Goal: Information Seeking & Learning: Check status

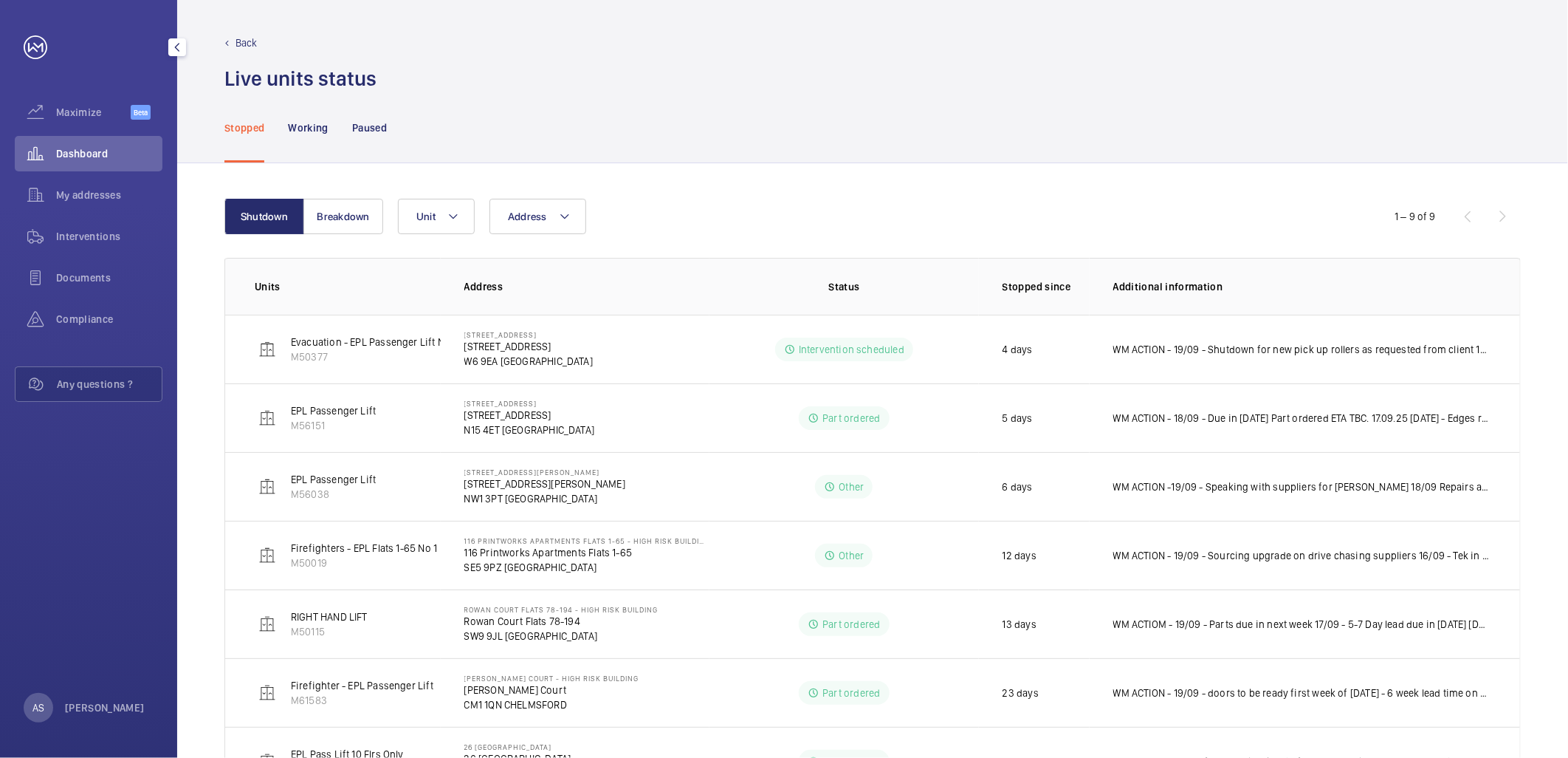
click at [94, 152] on span "Dashboard" at bounding box center [109, 153] width 106 height 15
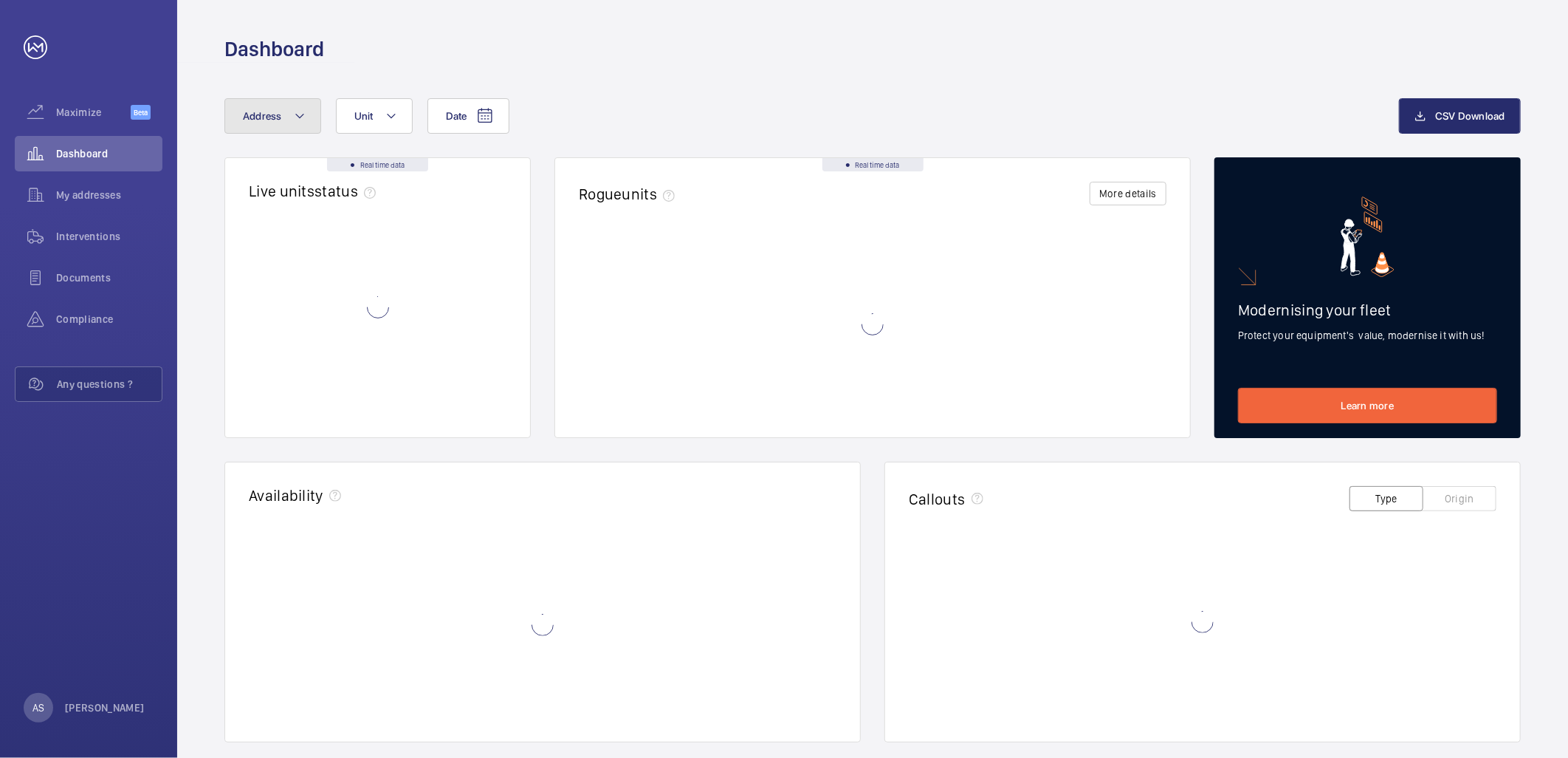
click at [282, 116] on button "Address" at bounding box center [272, 116] width 97 height 35
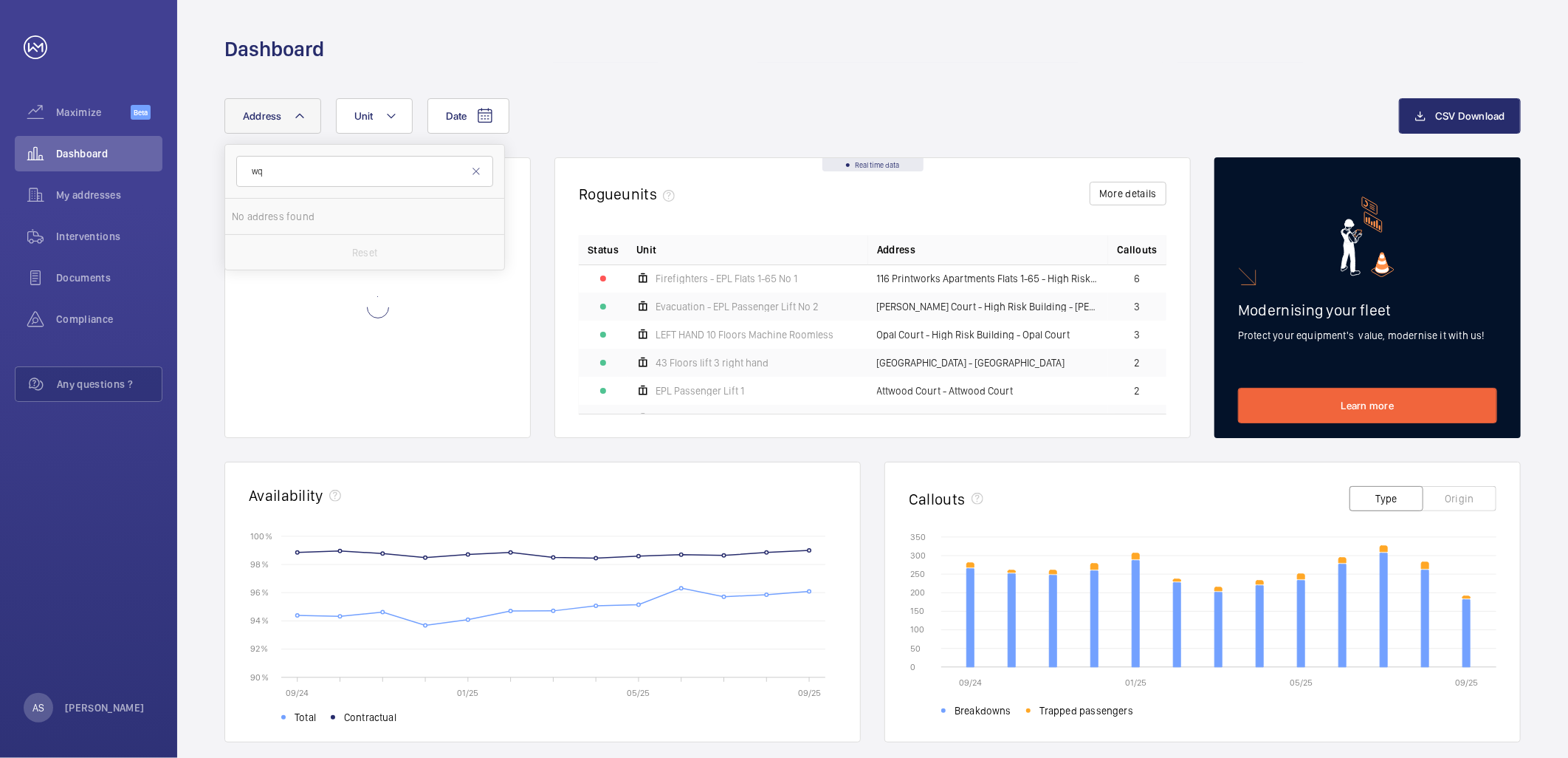
type input "w"
type input "whitb"
click at [432, 203] on label "[STREET_ADDRESS]" at bounding box center [353, 217] width 257 height 35
click at [261, 203] on input "[STREET_ADDRESS]" at bounding box center [246, 217] width 30 height 30
checkbox input "true"
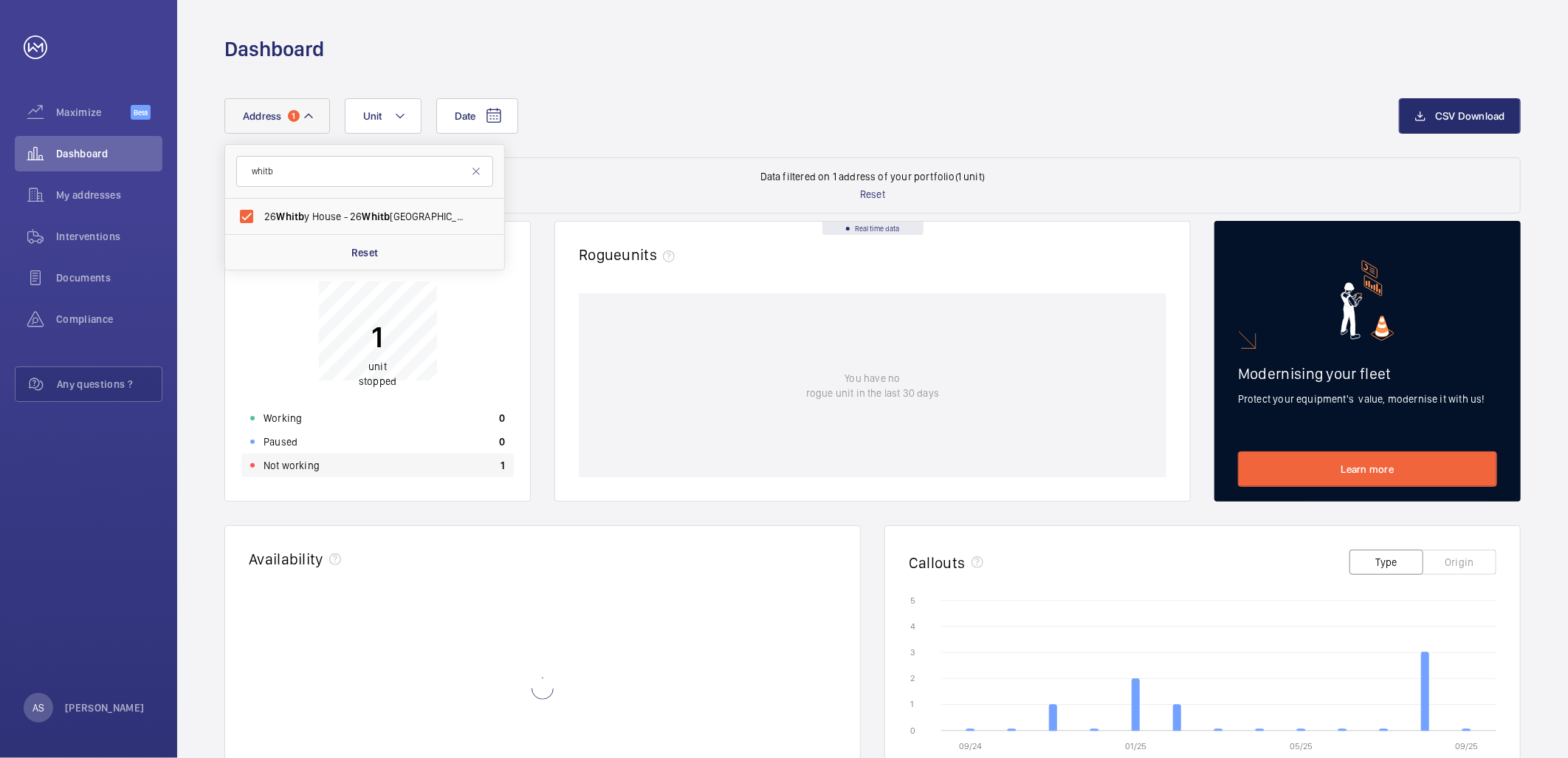
click at [439, 455] on div "Not working 1" at bounding box center [377, 465] width 272 height 23
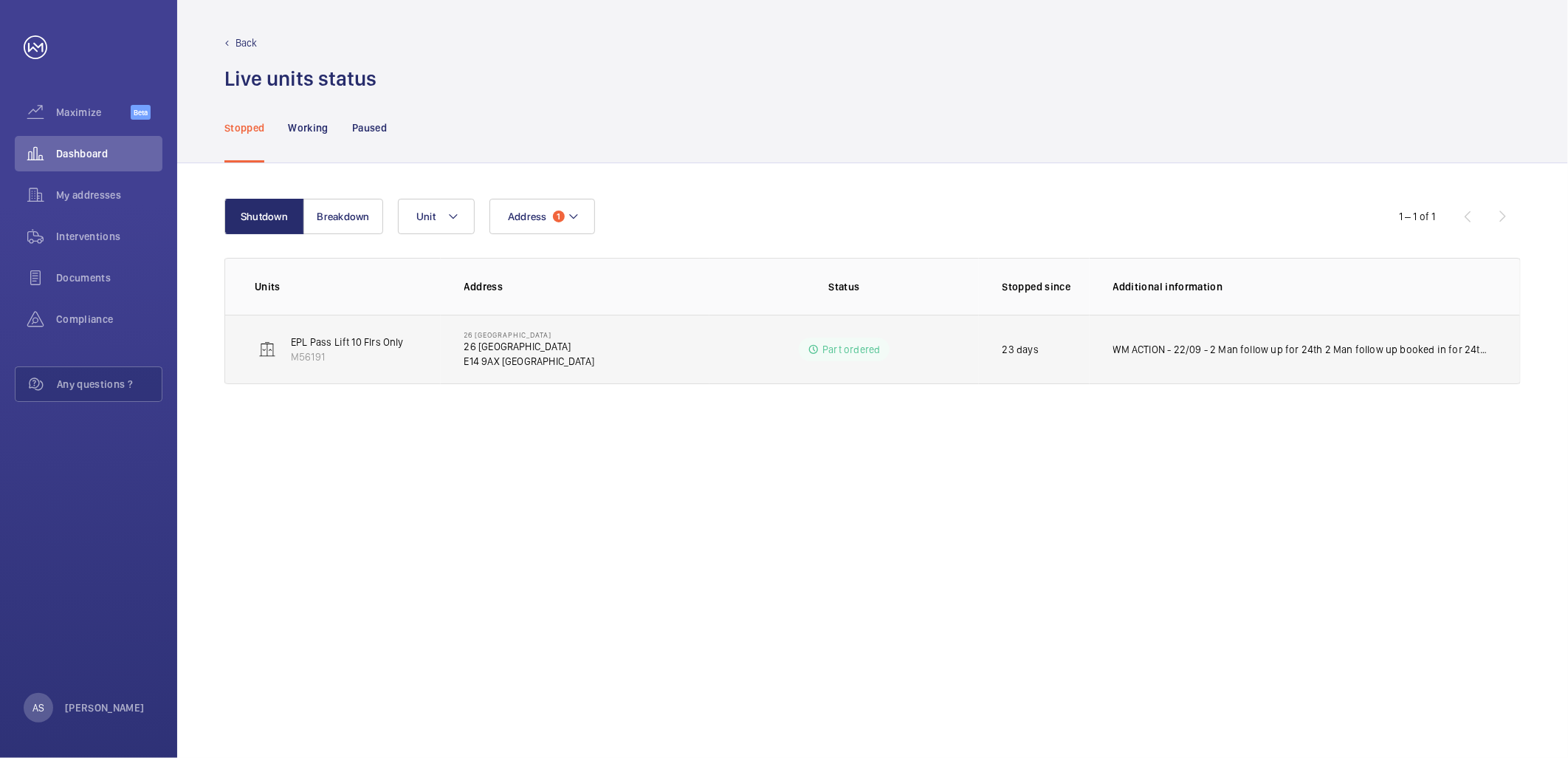
click at [1192, 345] on p "WM ACTION - 22/09 - 2 Man follow up for 24th 2 Man follow up booked in for 24th…" at bounding box center [1302, 350] width 377 height 15
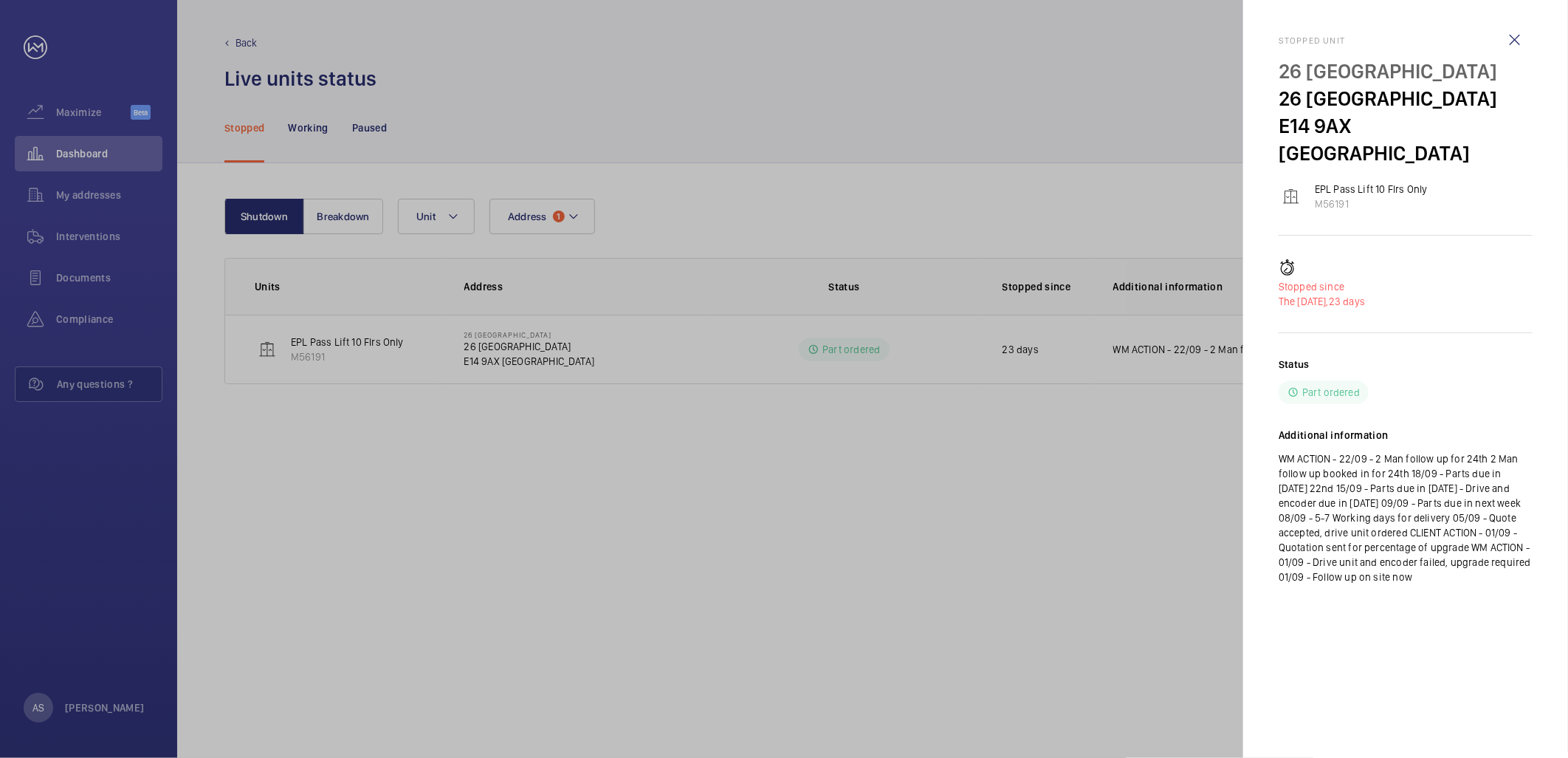
click at [1391, 428] on h2 "Additional information" at bounding box center [1404, 435] width 254 height 15
click at [1332, 428] on h2 "Additional information" at bounding box center [1404, 435] width 254 height 15
click at [565, 499] on div at bounding box center [784, 379] width 1568 height 758
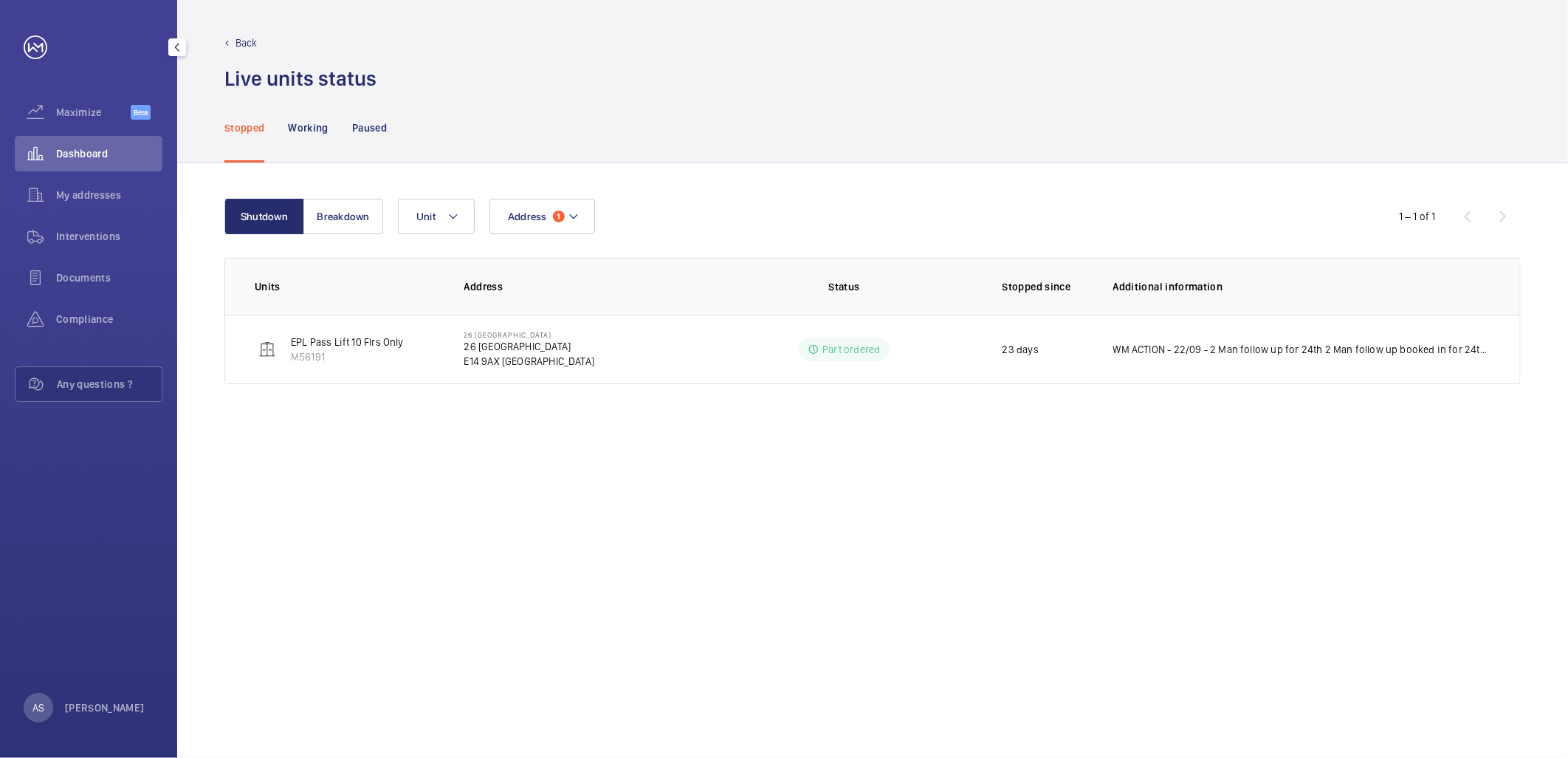
click at [124, 146] on span "Dashboard" at bounding box center [109, 153] width 106 height 15
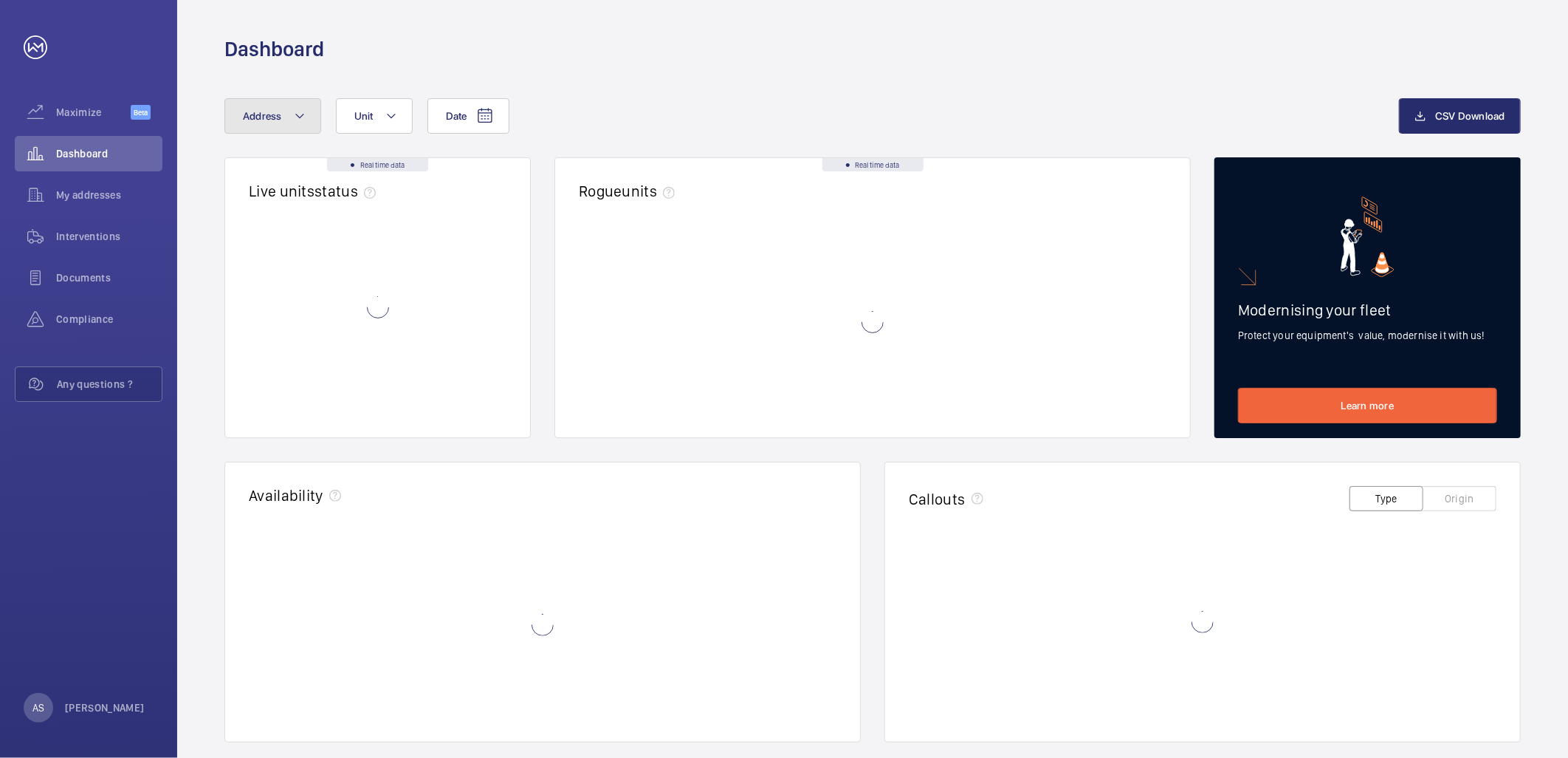
click at [270, 110] on span "Address" at bounding box center [262, 115] width 39 height 12
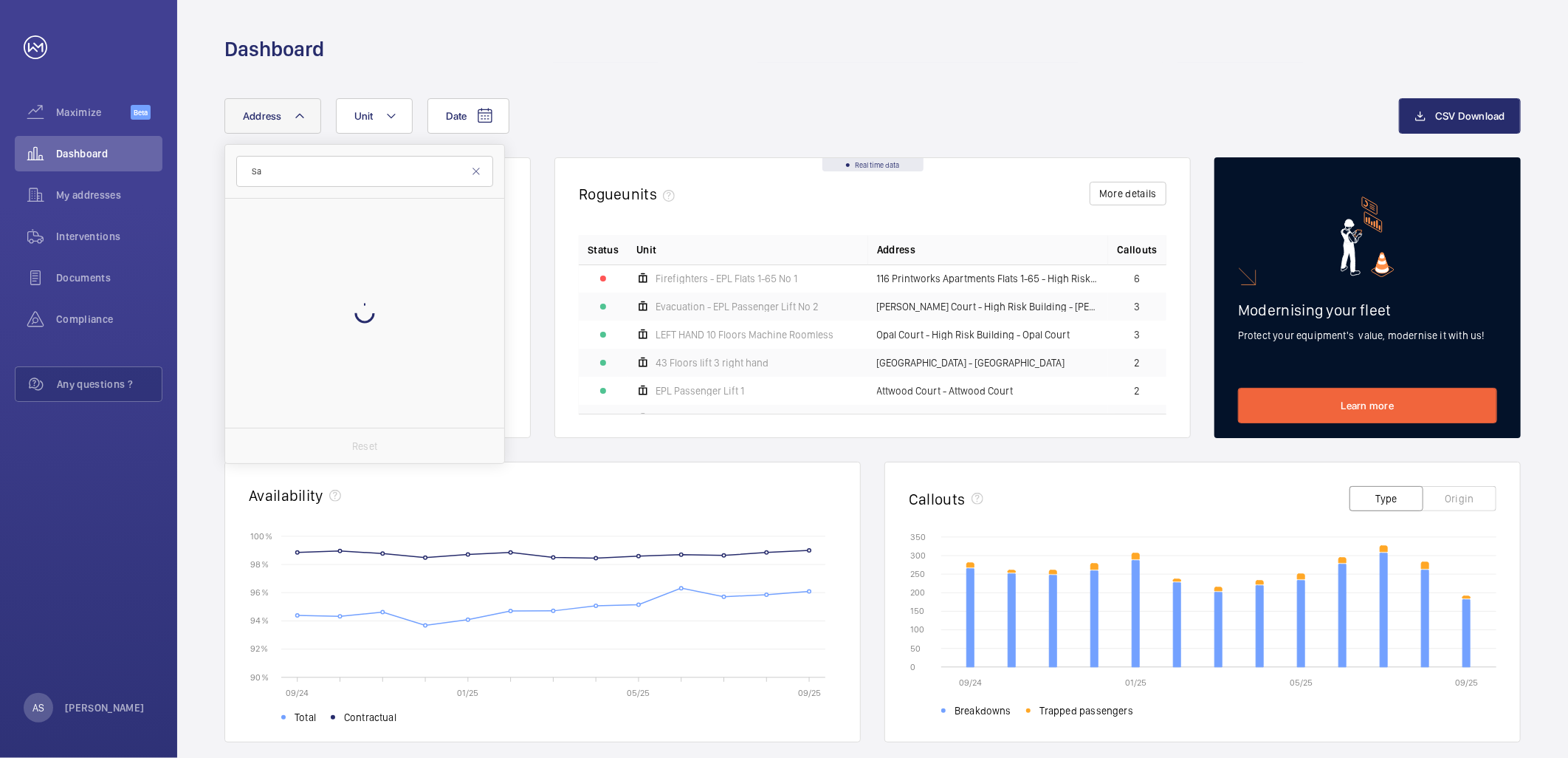
type input "S"
type input "w"
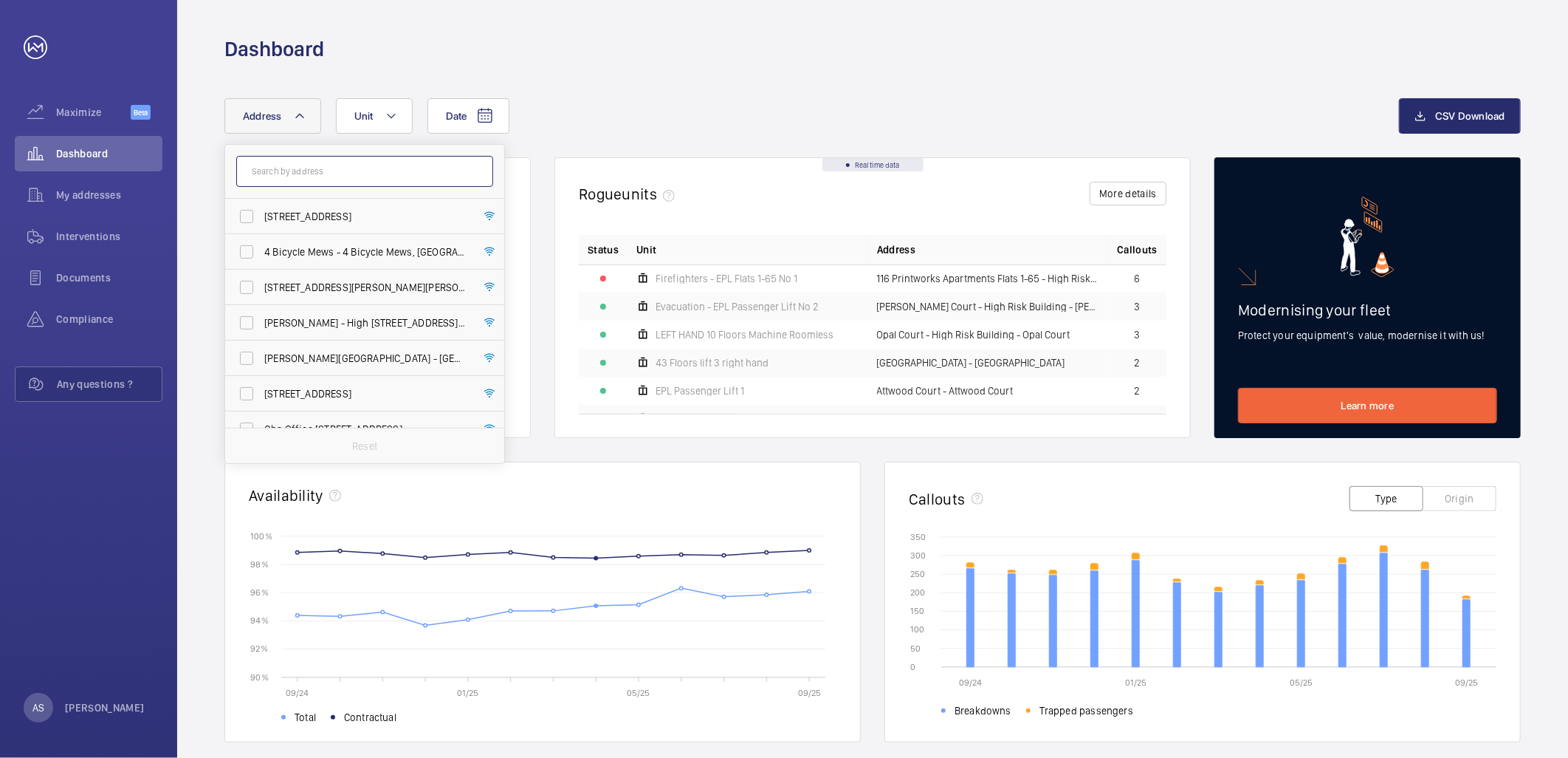
click at [271, 167] on input "text" at bounding box center [364, 171] width 257 height 31
type input "westbo"
click at [349, 214] on span "[STREET_ADDRESS]" at bounding box center [365, 217] width 203 height 15
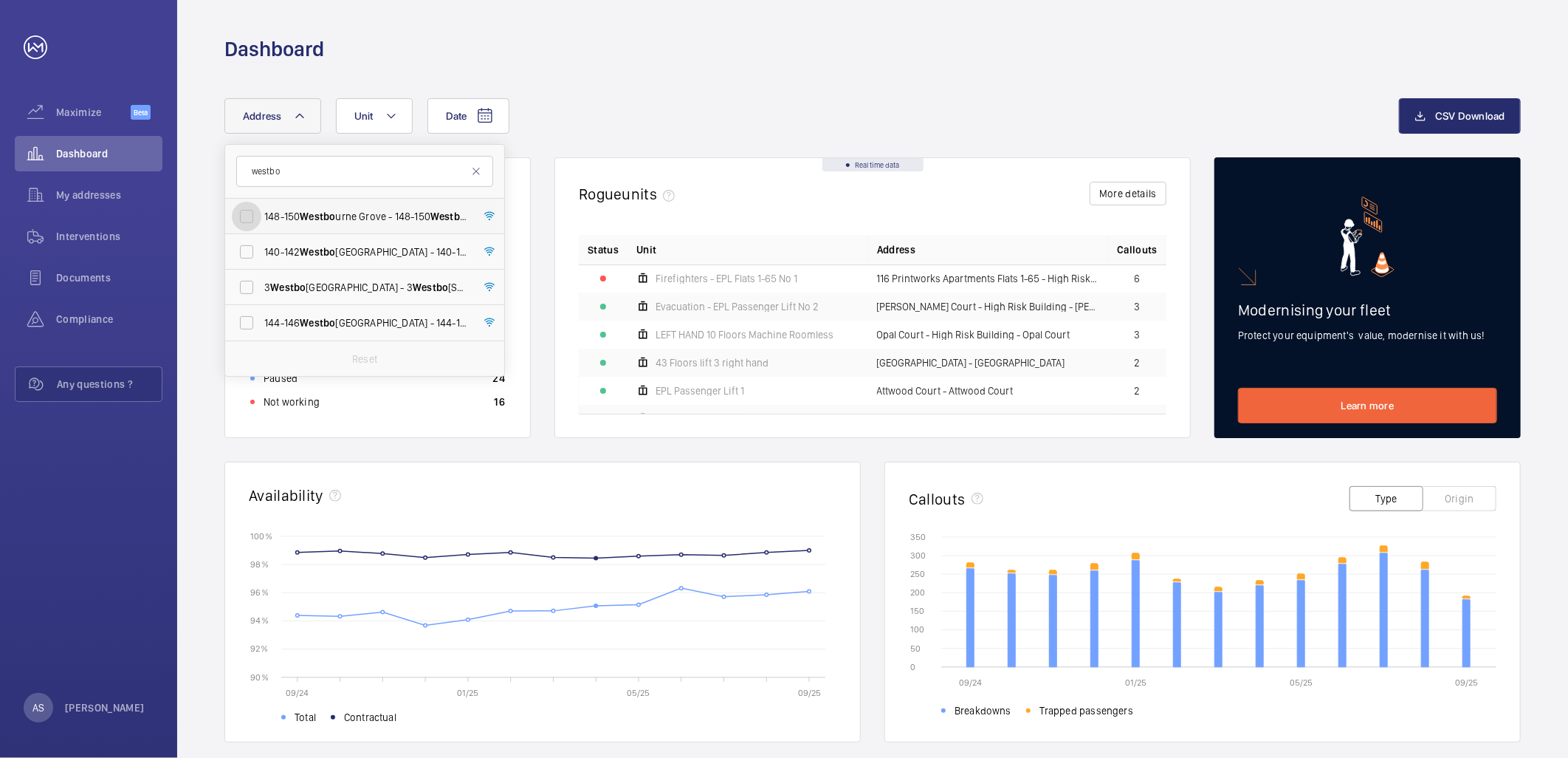
click at [261, 214] on input "[STREET_ADDRESS]" at bounding box center [246, 217] width 30 height 30
checkbox input "true"
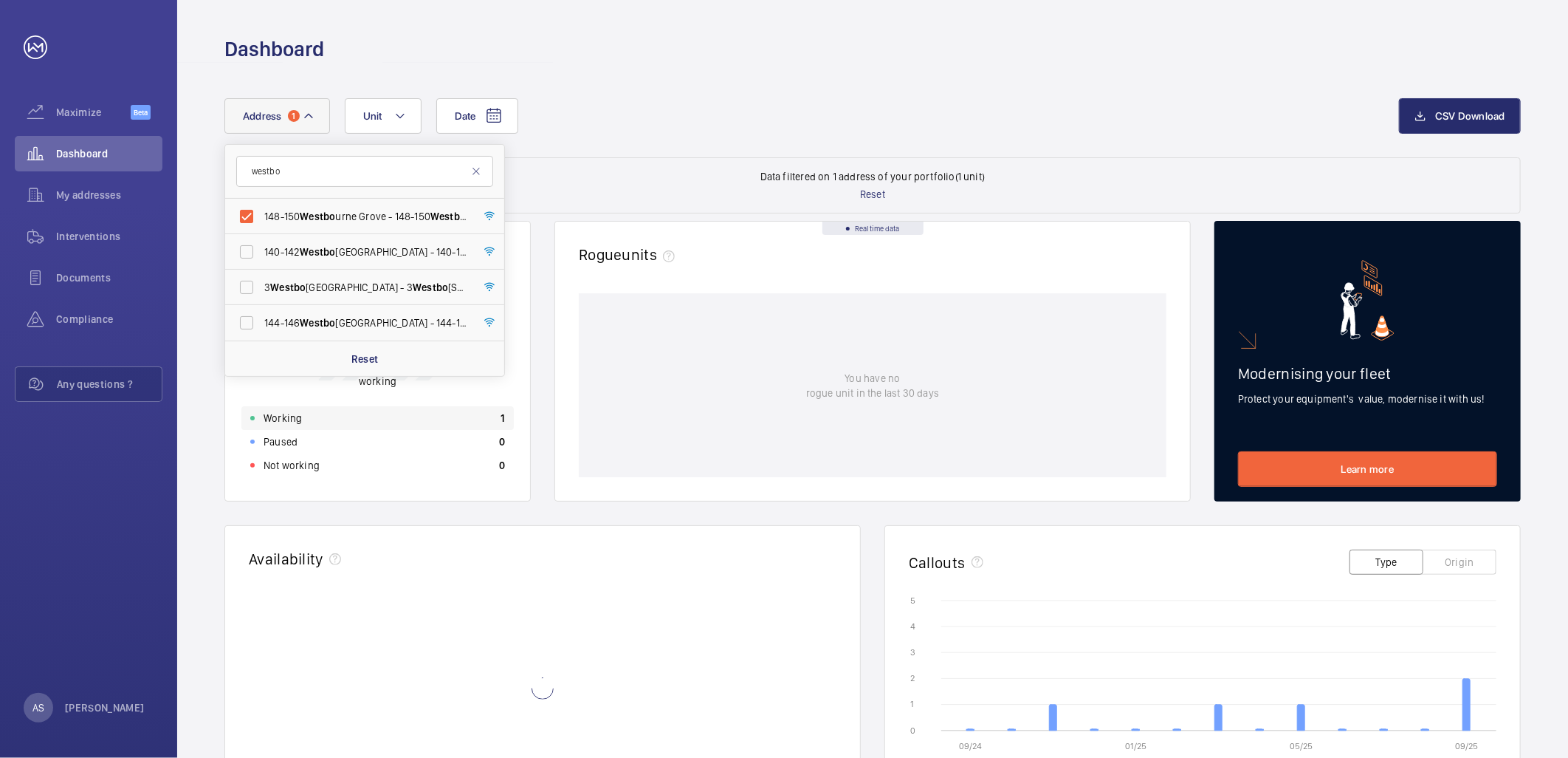
click at [310, 412] on div "Working 1" at bounding box center [377, 418] width 272 height 23
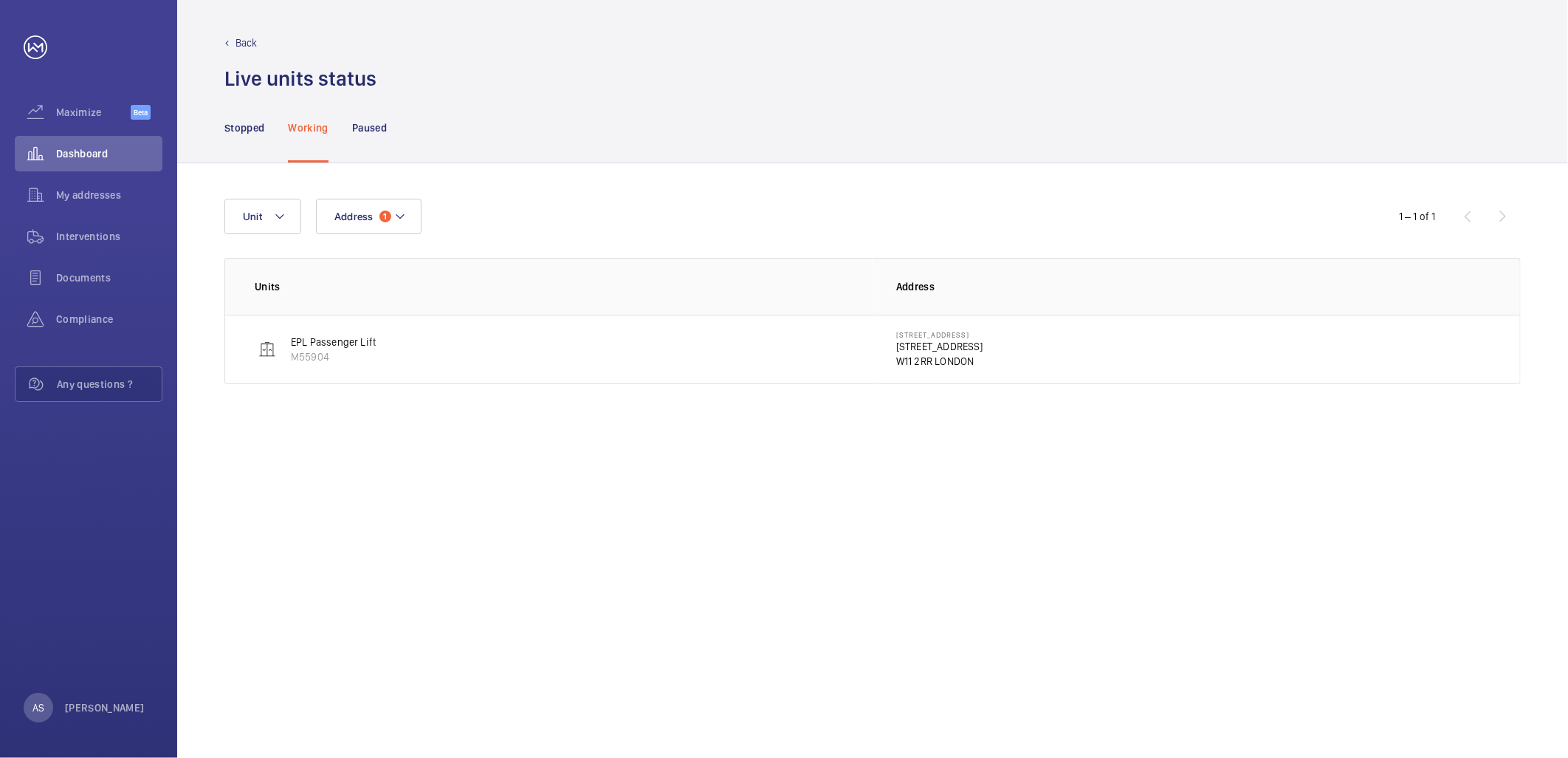
click at [914, 348] on p "[STREET_ADDRESS]" at bounding box center [940, 346] width 87 height 15
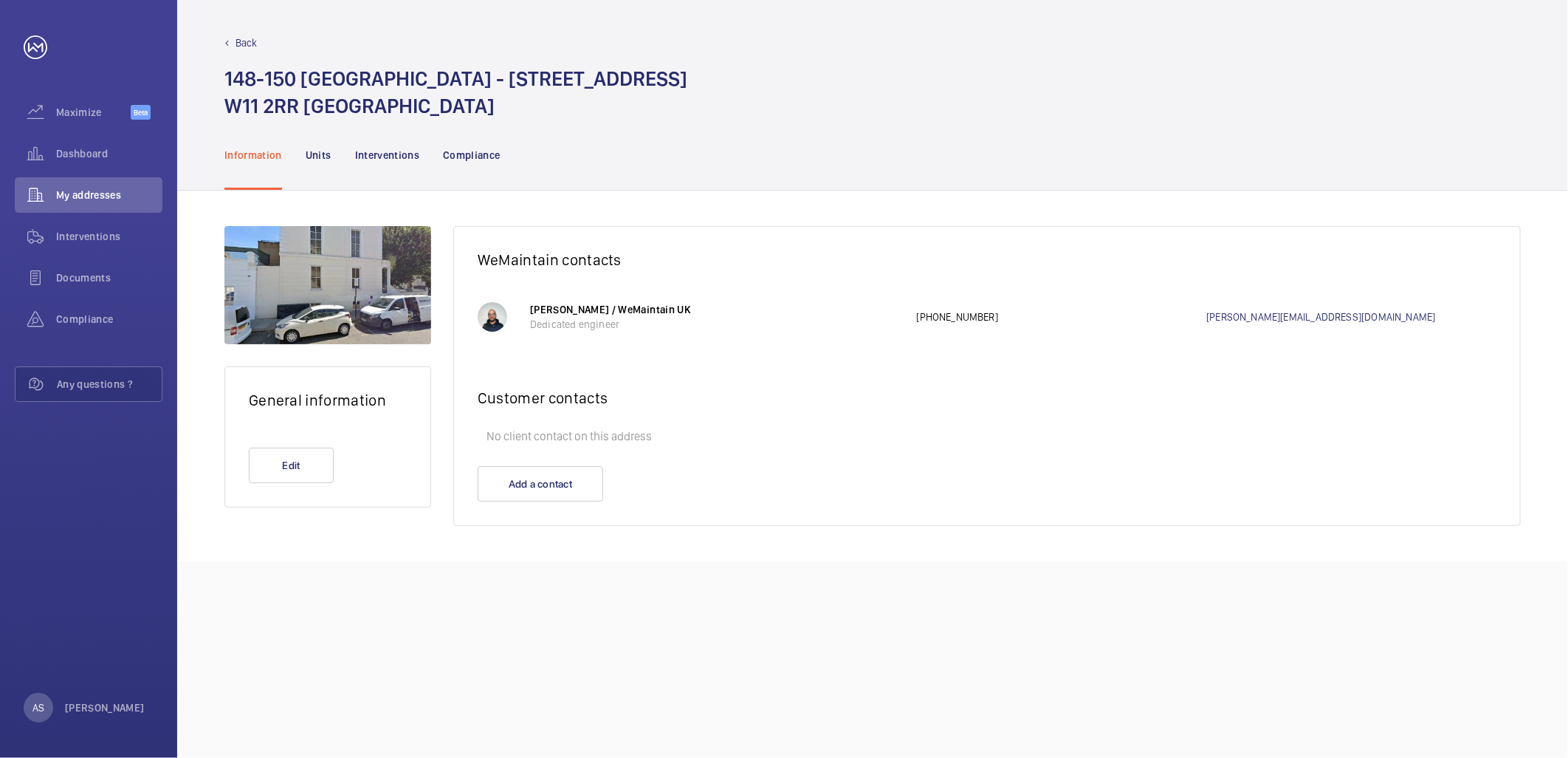
click at [389, 412] on wm-front-card-header "General information" at bounding box center [327, 400] width 205 height 66
drag, startPoint x: 746, startPoint y: 131, endPoint x: 725, endPoint y: 116, distance: 25.8
click at [747, 131] on div "Information Units Interventions Compliance" at bounding box center [872, 154] width 1296 height 70
drag, startPoint x: 743, startPoint y: 83, endPoint x: 561, endPoint y: 81, distance: 182.0
click at [561, 81] on div "[STREET_ADDRESS]" at bounding box center [872, 92] width 1296 height 55
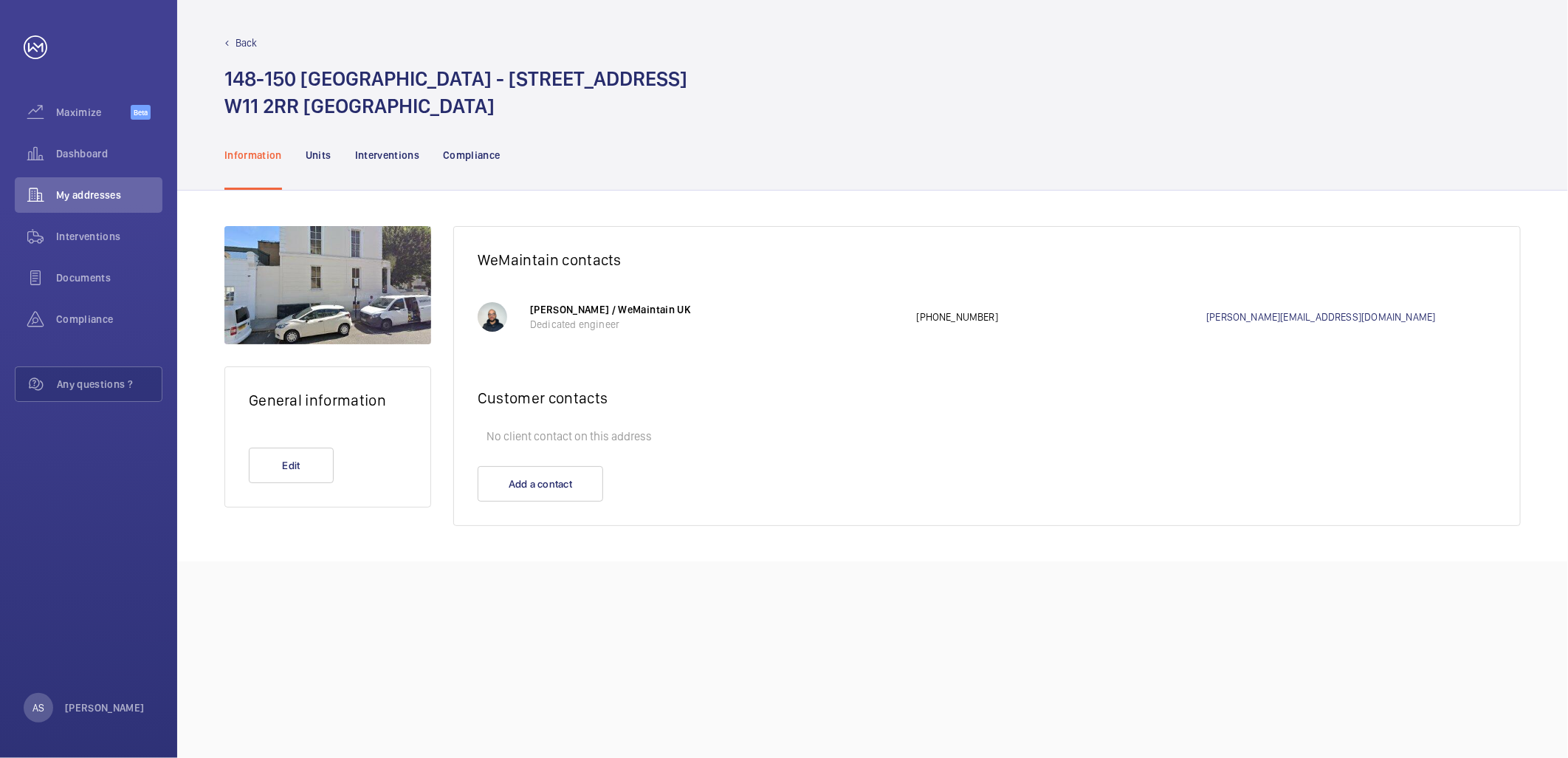
copy h1 "[GEOGRAPHIC_DATA]"
click at [894, 158] on div "Information Units Interventions Compliance" at bounding box center [872, 154] width 1296 height 70
click at [631, 163] on div "Information Units Interventions Compliance" at bounding box center [872, 154] width 1296 height 70
click at [374, 647] on div "Back [STREET_ADDRESS] Information Units Interventions Compliance General inform…" at bounding box center [873, 379] width 1390 height 758
click at [135, 145] on div "Dashboard" at bounding box center [88, 153] width 148 height 35
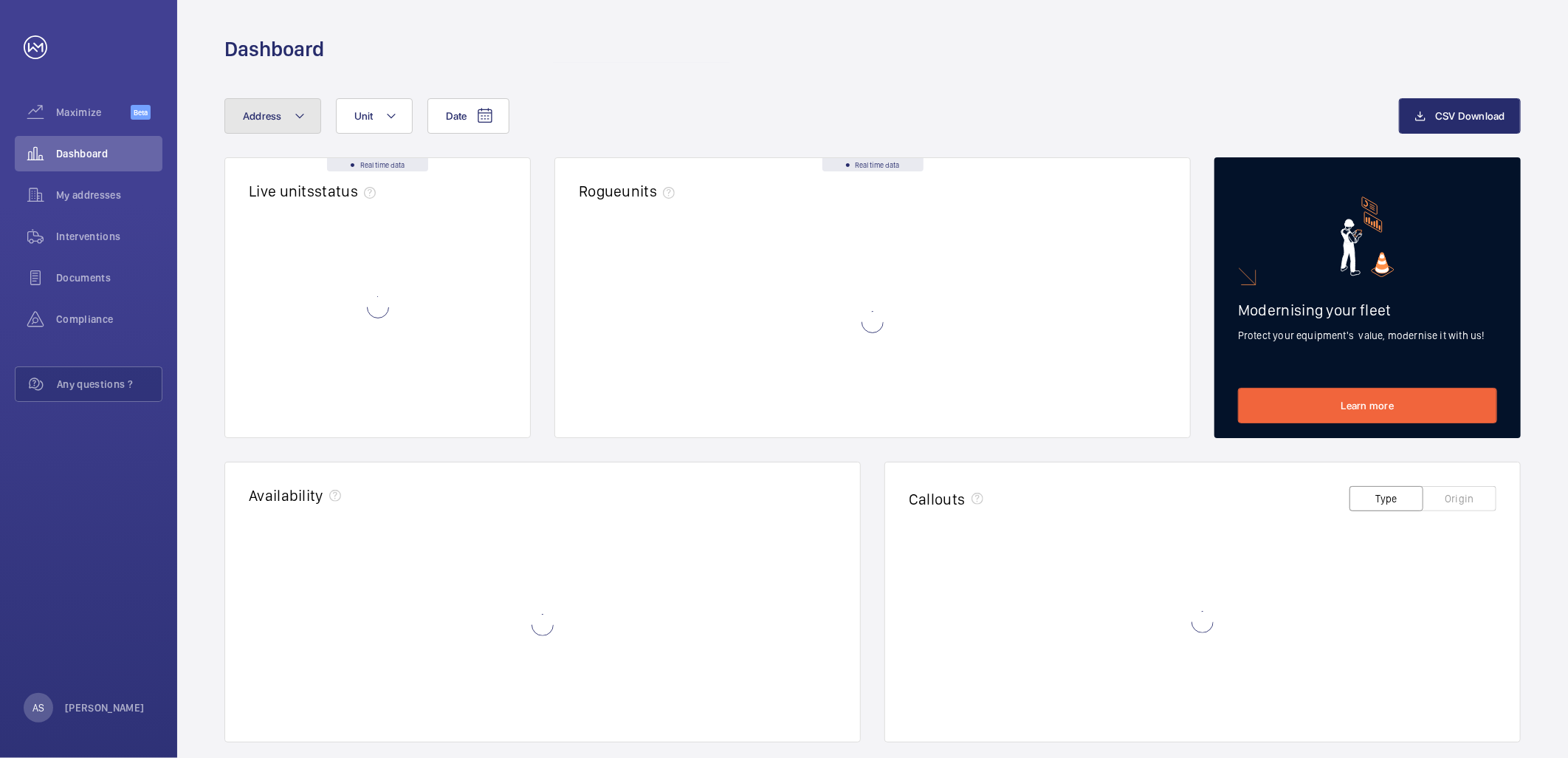
click at [276, 114] on span "Address" at bounding box center [262, 115] width 39 height 12
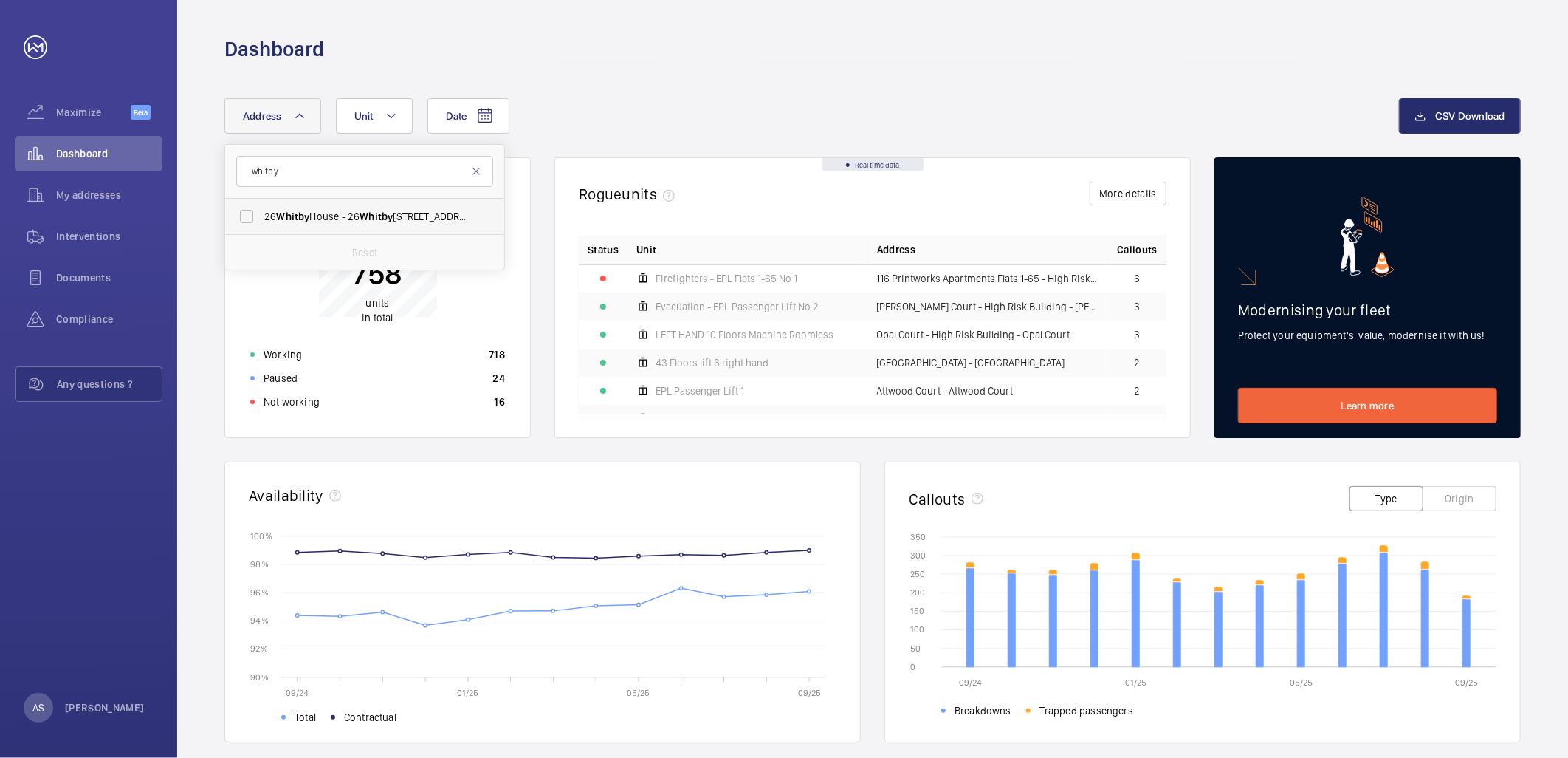
type input "whitby"
drag, startPoint x: 397, startPoint y: 208, endPoint x: 415, endPoint y: 213, distance: 18.7
click at [400, 206] on label "[STREET_ADDRESS]" at bounding box center [353, 217] width 257 height 35
click at [407, 211] on span "[STREET_ADDRESS]" at bounding box center [365, 217] width 203 height 15
click at [261, 211] on input "[STREET_ADDRESS]" at bounding box center [246, 217] width 30 height 30
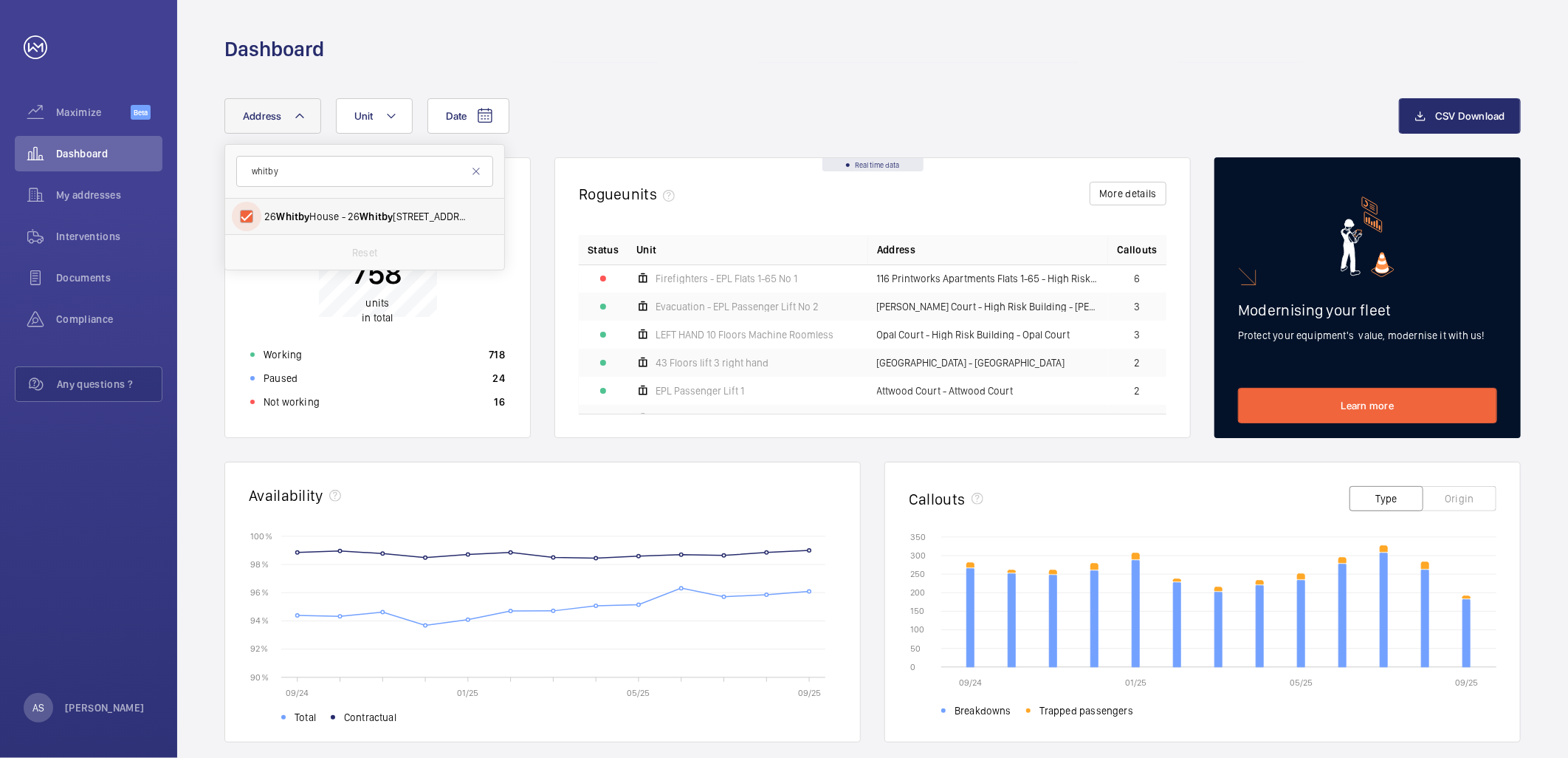
checkbox input "true"
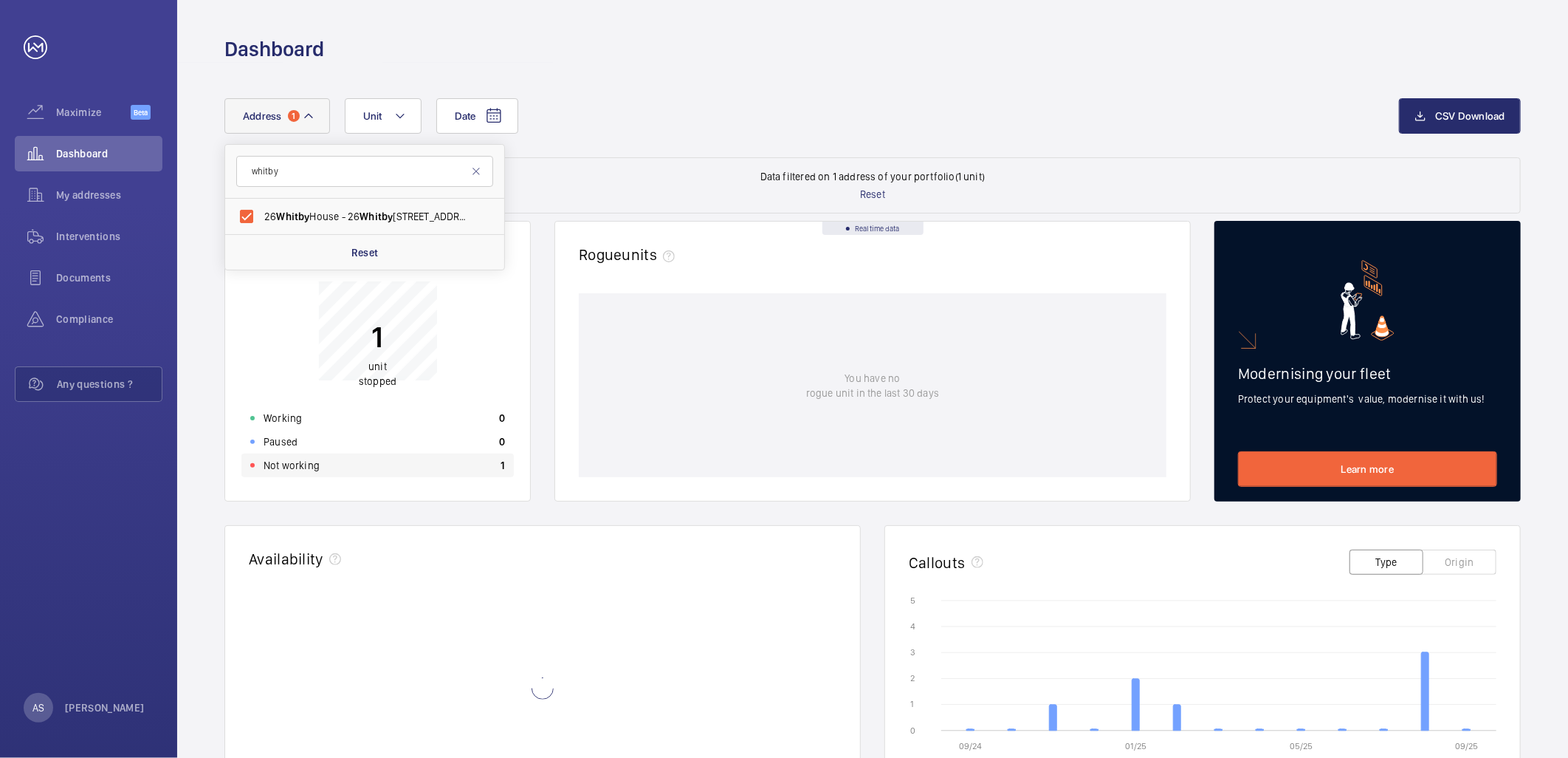
click at [403, 471] on div "Not working 1" at bounding box center [377, 465] width 272 height 23
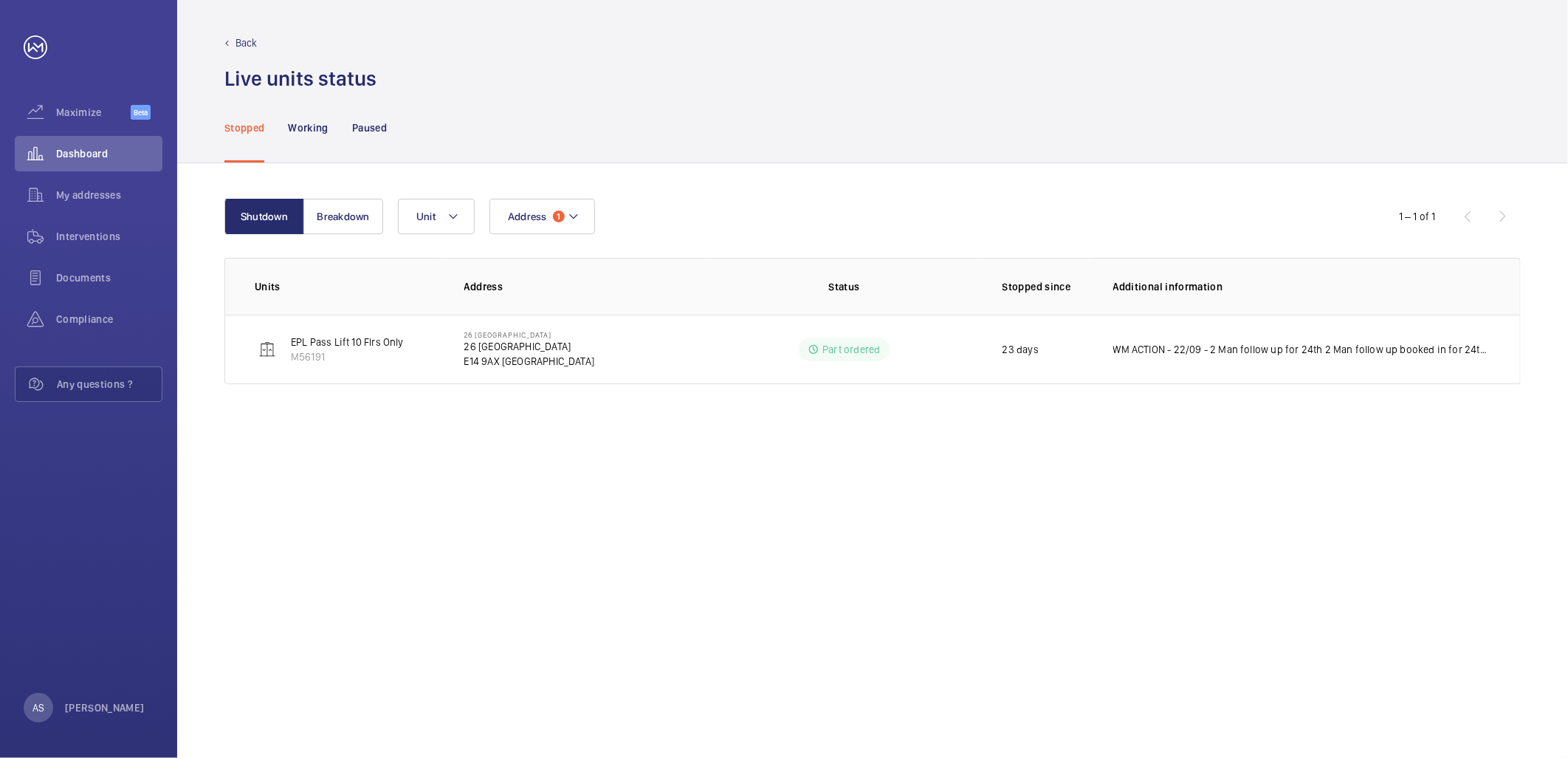
click at [1192, 351] on p "WM ACTION - 22/09 - 2 Man follow up for 24th 2 Man follow up booked in for 24th…" at bounding box center [1302, 350] width 377 height 15
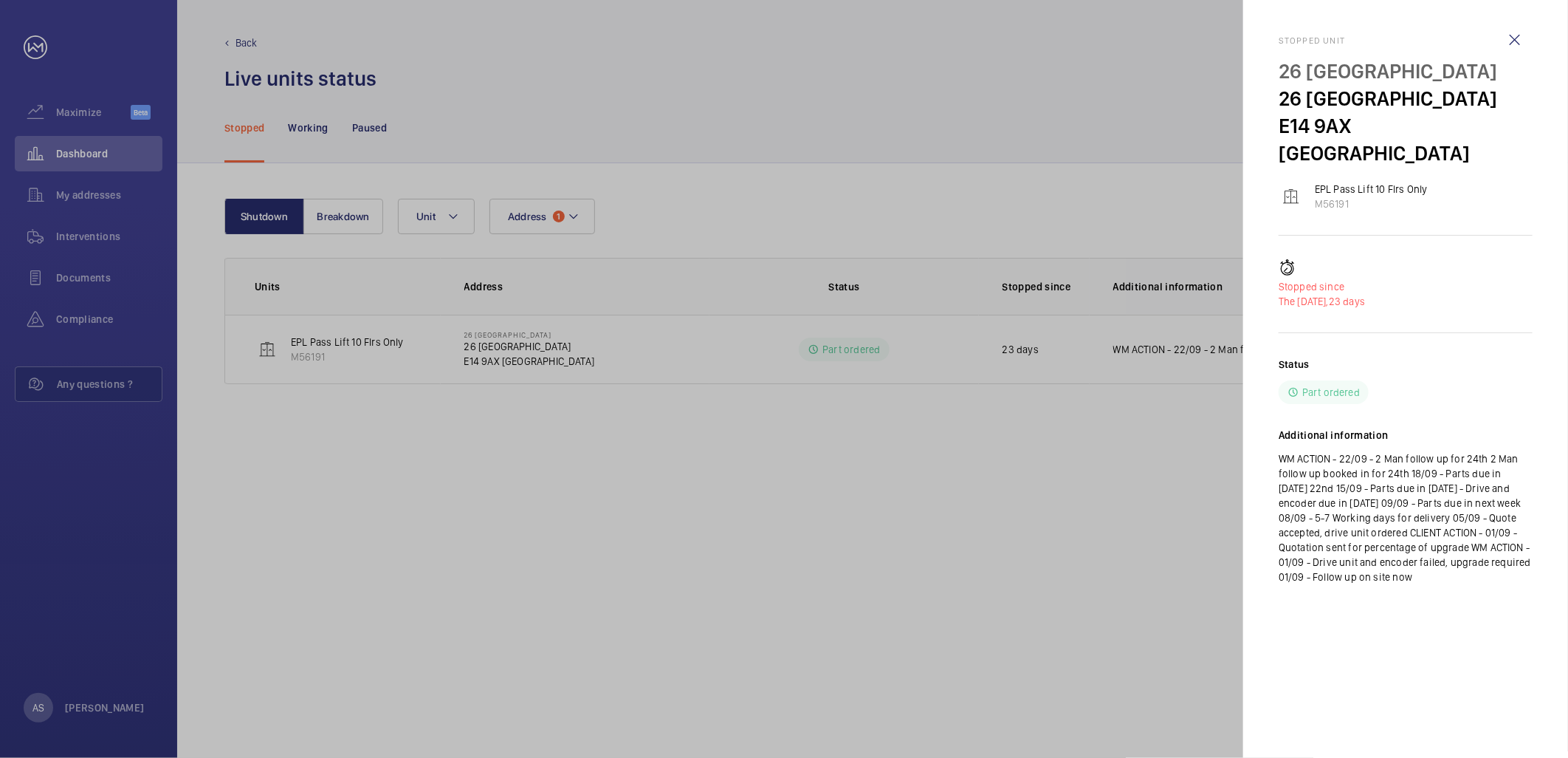
click at [1479, 483] on p "WM ACTION - 22/09 - 2 Man follow up for 24th 2 Man follow up booked in for 24th…" at bounding box center [1404, 517] width 254 height 133
